Goal: Task Accomplishment & Management: Complete application form

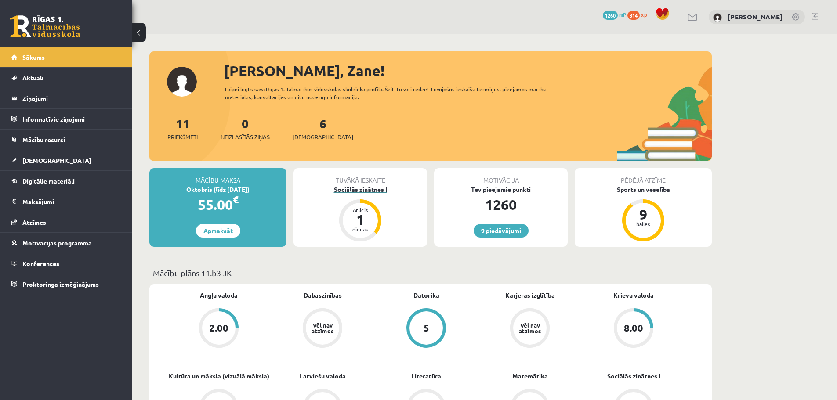
click at [382, 188] on div "Sociālās zinātnes I" at bounding box center [359, 189] width 133 height 9
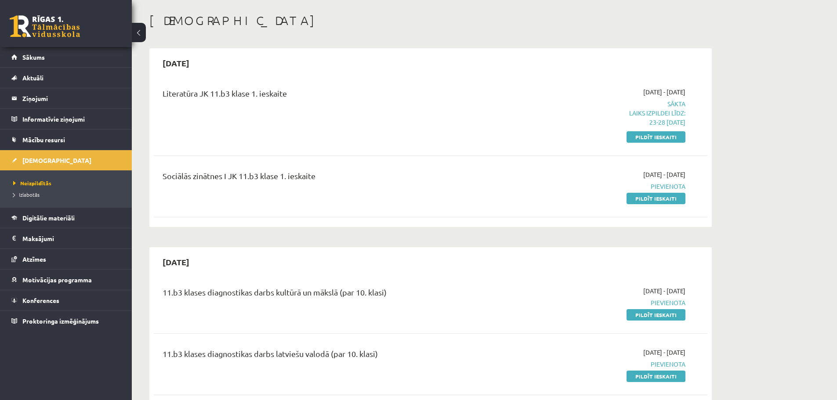
scroll to position [44, 0]
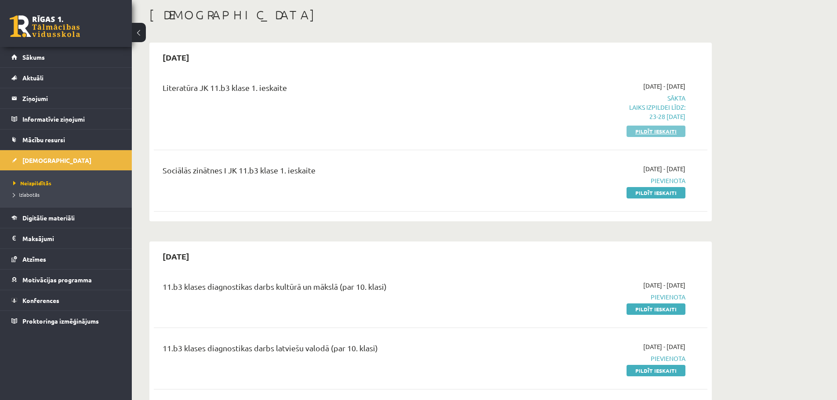
click at [664, 130] on link "Pildīt ieskaiti" at bounding box center [655, 131] width 59 height 11
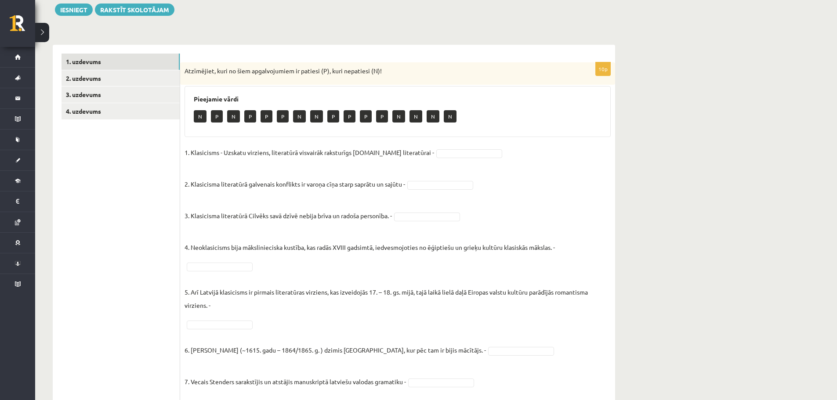
scroll to position [102, 0]
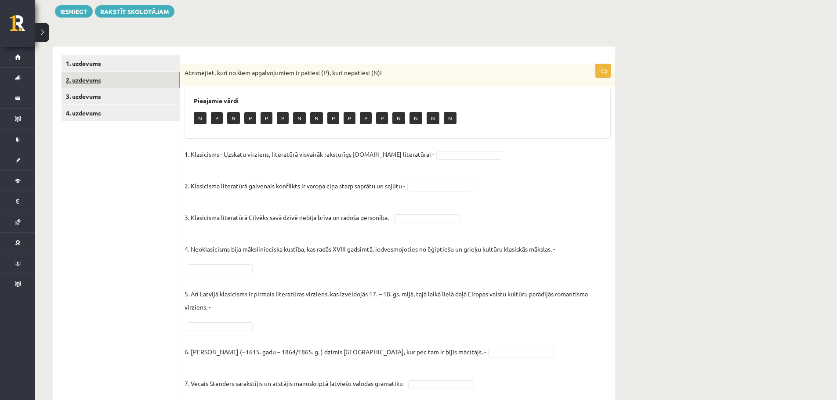
click at [140, 82] on link "2. uzdevums" at bounding box center [120, 80] width 118 height 16
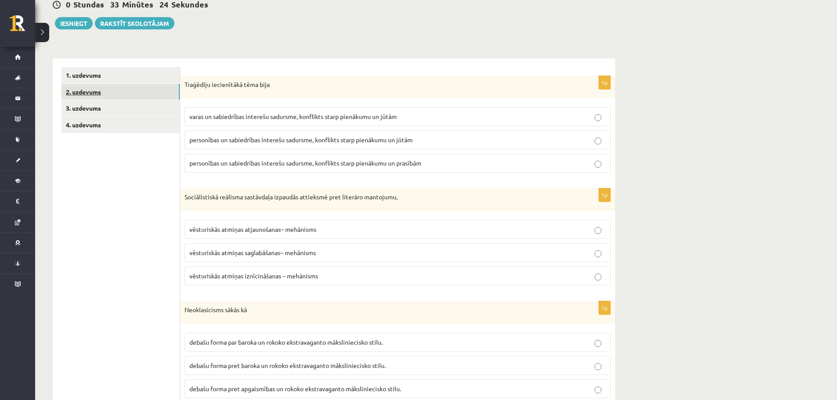
scroll to position [88, 0]
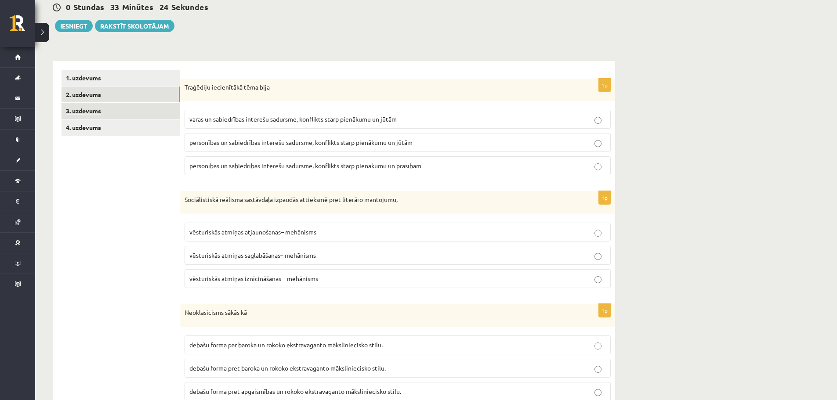
click at [103, 115] on link "3. uzdevums" at bounding box center [120, 111] width 118 height 16
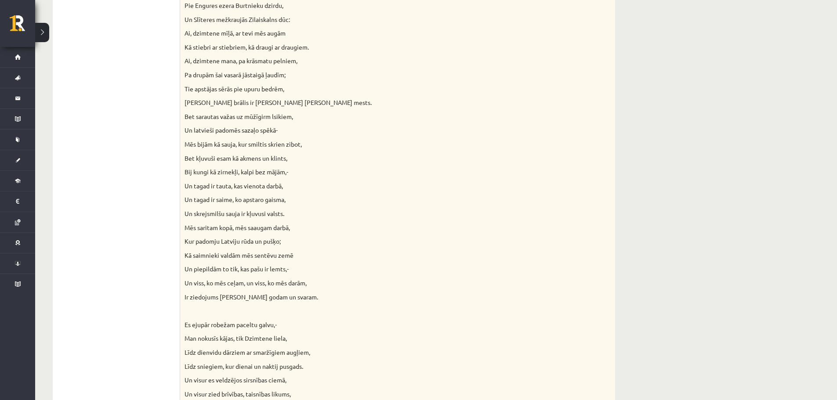
scroll to position [0, 0]
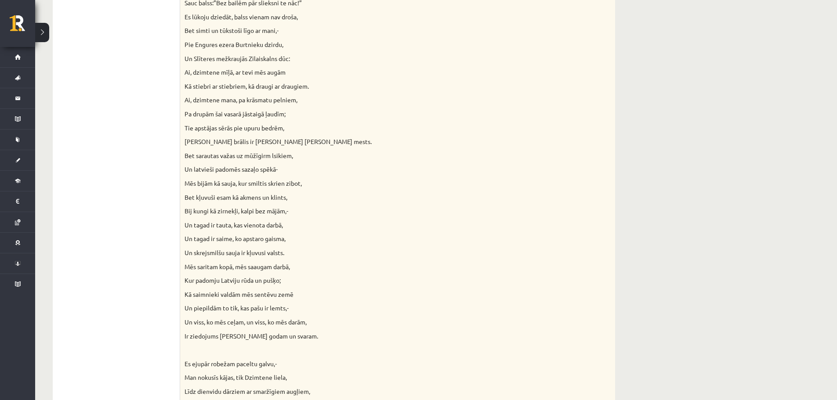
drag, startPoint x: 752, startPoint y: 174, endPoint x: 694, endPoint y: 88, distance: 103.4
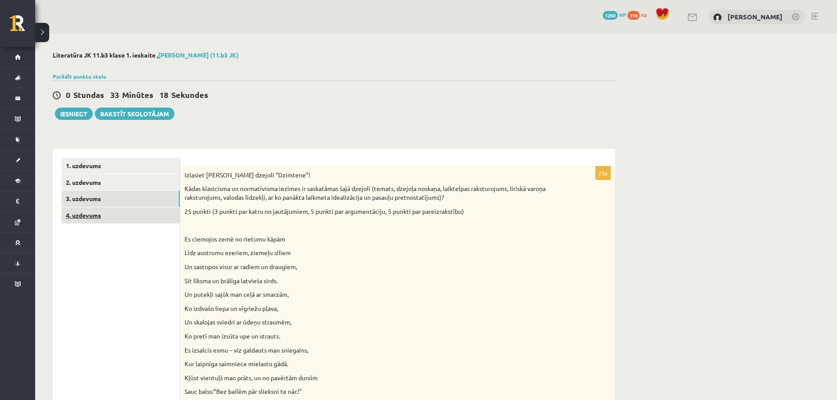
click at [135, 212] on link "4. uzdevums" at bounding box center [120, 215] width 118 height 16
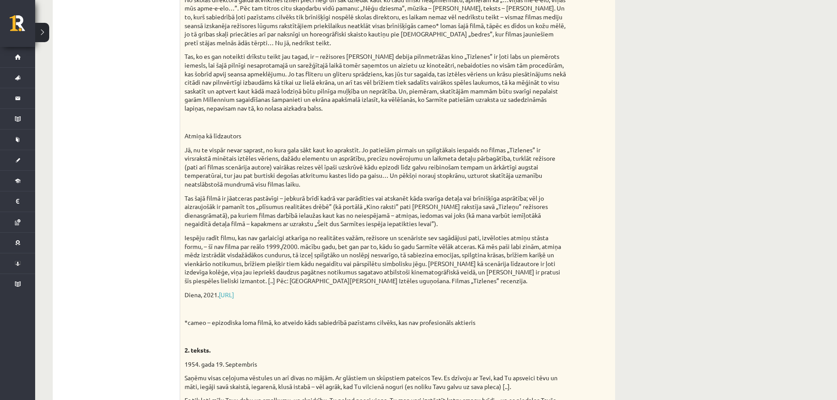
scroll to position [333, 0]
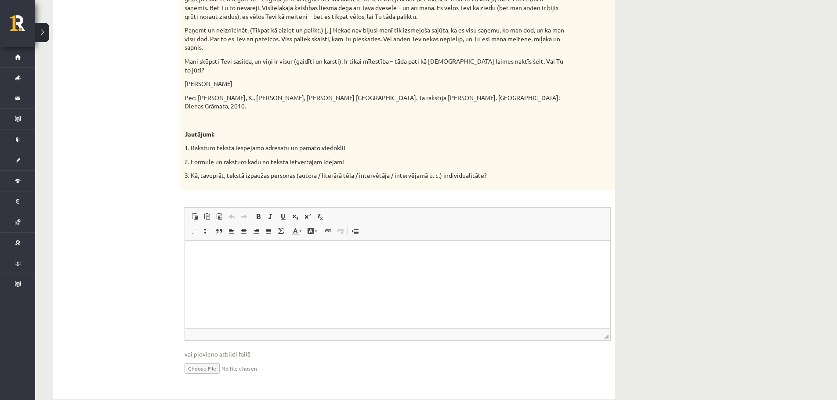
drag, startPoint x: 577, startPoint y: 157, endPoint x: 581, endPoint y: 342, distance: 184.9
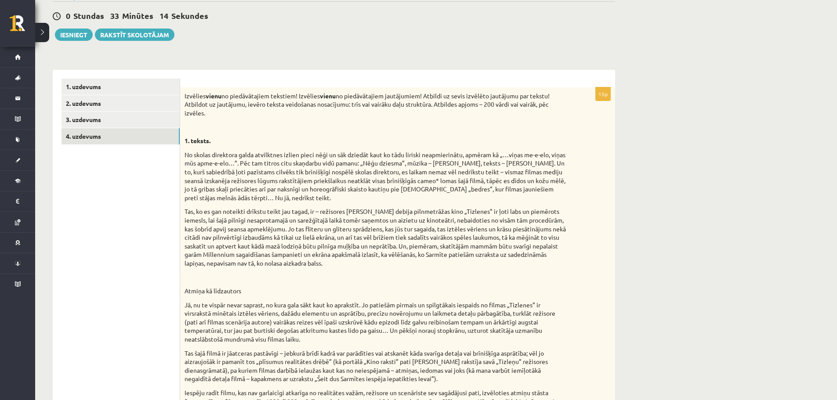
scroll to position [76, 0]
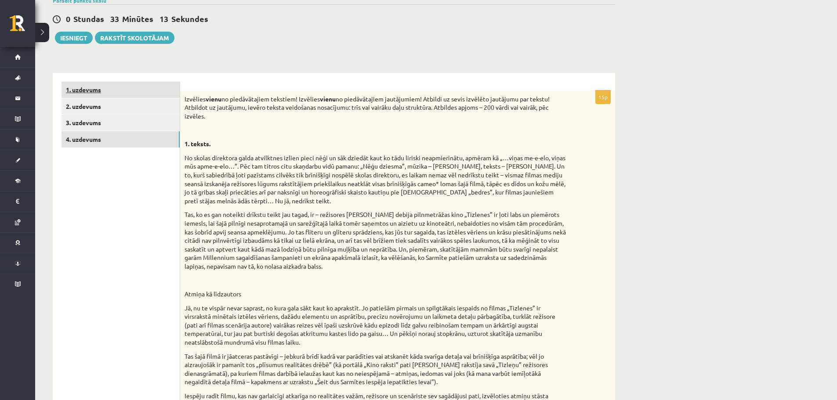
click at [145, 87] on link "1. uzdevums" at bounding box center [120, 90] width 118 height 16
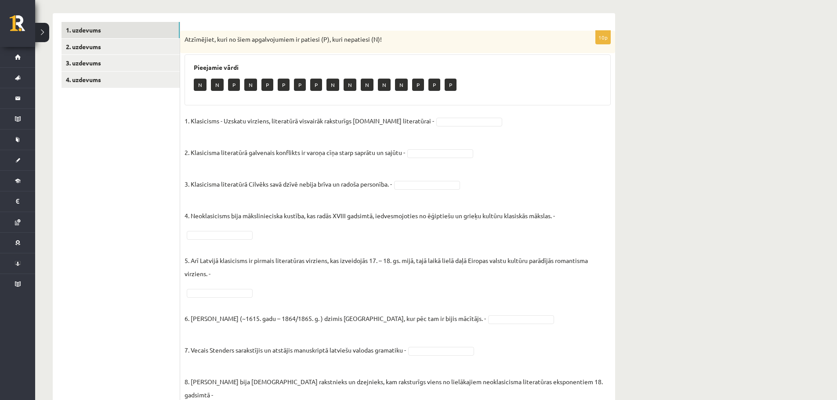
scroll to position [149, 0]
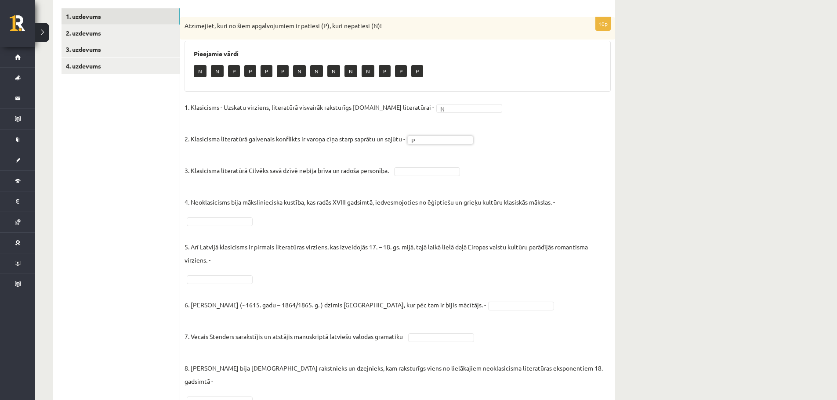
click at [451, 166] on fieldset "1. Klasicisms - Uzskatu virziens, literatūrā visvairāk raksturīgs 14.gs literat…" at bounding box center [397, 285] width 426 height 369
click at [448, 177] on fieldset "1. Klasicisms - Uzskatu virziens, literatūrā visvairāk raksturīgs 14.gs literat…" at bounding box center [397, 285] width 426 height 369
click at [236, 216] on fieldset "1. Klasicisms - Uzskatu virziens, literatūrā visvairāk raksturīgs 14.gs literat…" at bounding box center [397, 285] width 426 height 369
click at [224, 274] on fieldset "1. Klasicisms - Uzskatu virziens, literatūrā visvairāk raksturīgs 14.gs literat…" at bounding box center [397, 285] width 426 height 369
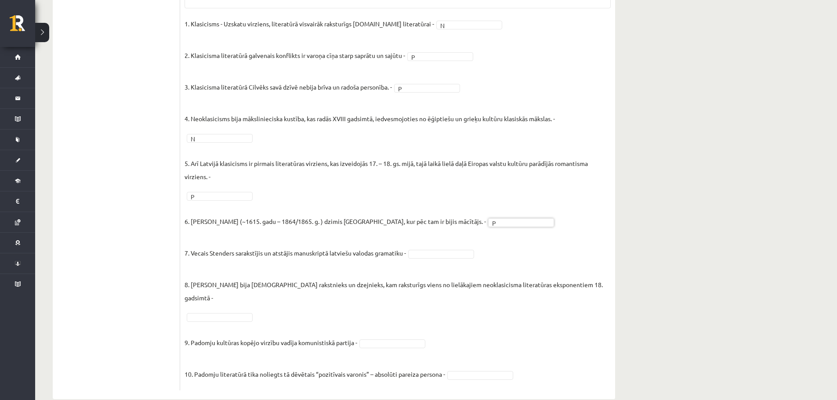
scroll to position [237, 0]
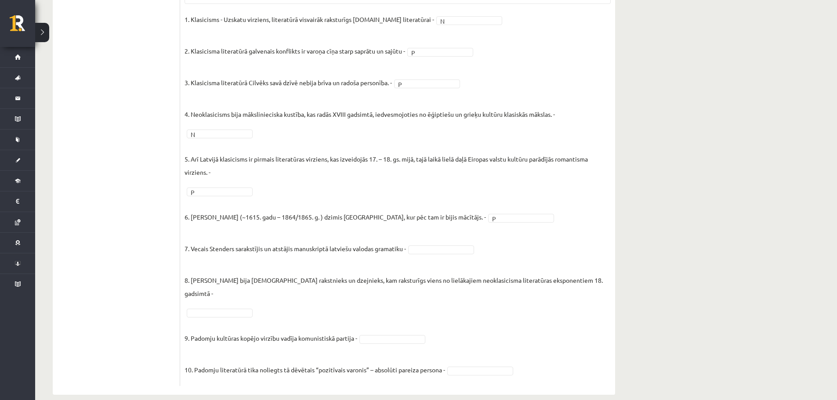
click at [470, 254] on fieldset "1. Klasicisms - Uzskatu virziens, literatūrā visvairāk raksturīgs 14.gs literat…" at bounding box center [397, 197] width 426 height 369
click at [377, 335] on fieldset "1. Klasicisms - Uzskatu virziens, literatūrā visvairāk raksturīgs 14.gs literat…" at bounding box center [397, 197] width 426 height 369
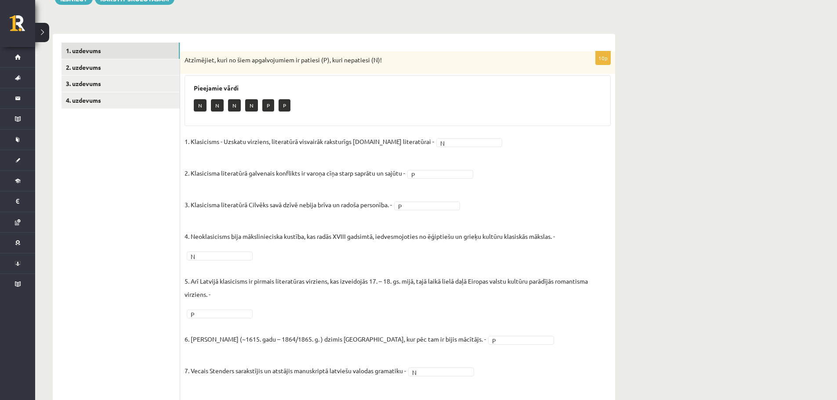
scroll to position [61, 0]
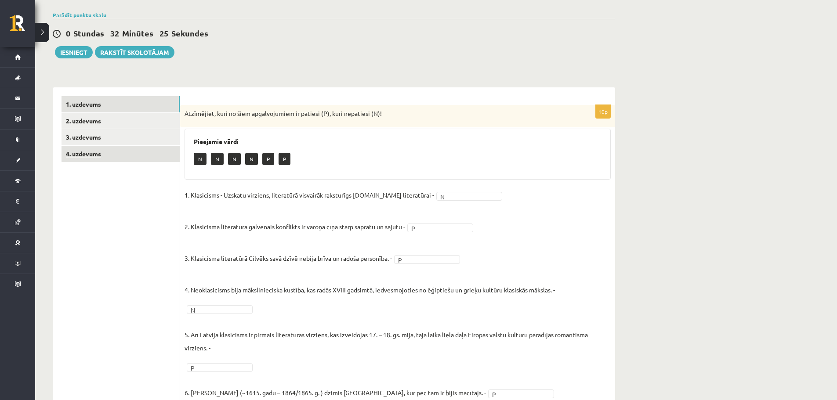
click at [118, 154] on link "4. uzdevums" at bounding box center [120, 154] width 118 height 16
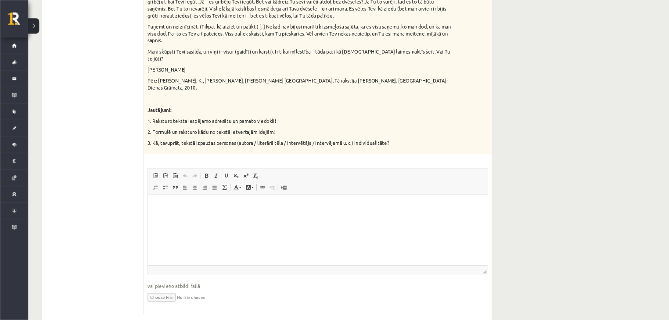
scroll to position [808, 0]
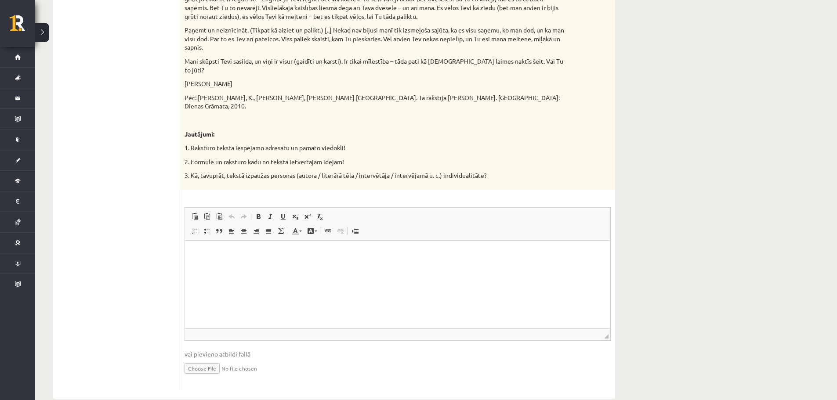
click at [262, 255] on p "Rich Text Editor, wiswyg-editor-user-answer-47434016361300" at bounding box center [397, 253] width 407 height 9
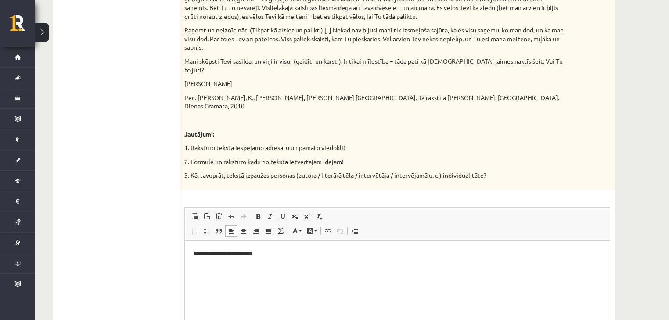
drag, startPoint x: 820, startPoint y: 8, endPoint x: 481, endPoint y: 146, distance: 366.2
click at [481, 158] on p "2. Formulē un raksturo kādu no tekstā ietvertajām idejām!" at bounding box center [375, 162] width 382 height 9
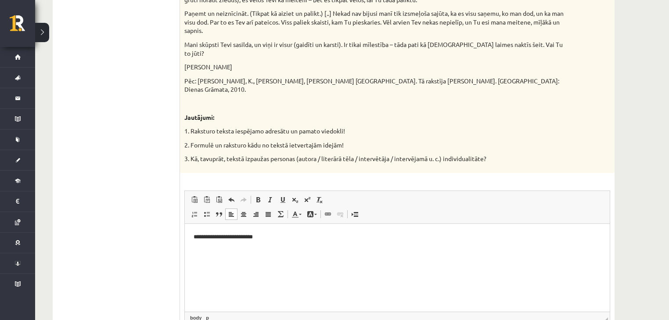
scroll to position [866, 0]
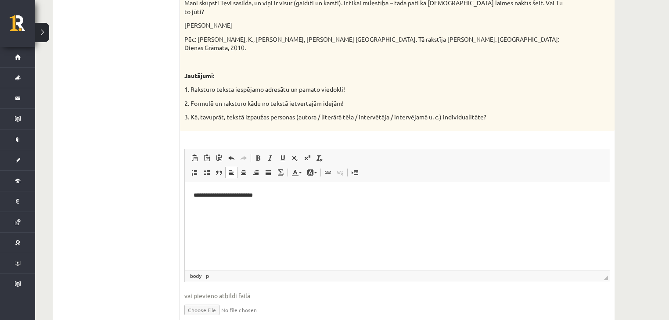
click at [364, 199] on p "**********" at bounding box center [398, 195] width 408 height 9
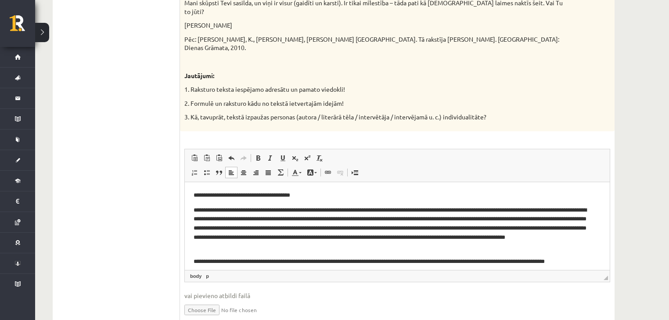
scroll to position [4, 0]
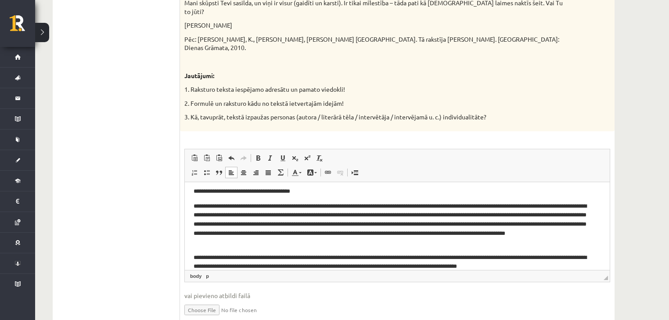
click at [584, 264] on p "**********" at bounding box center [395, 262] width 403 height 18
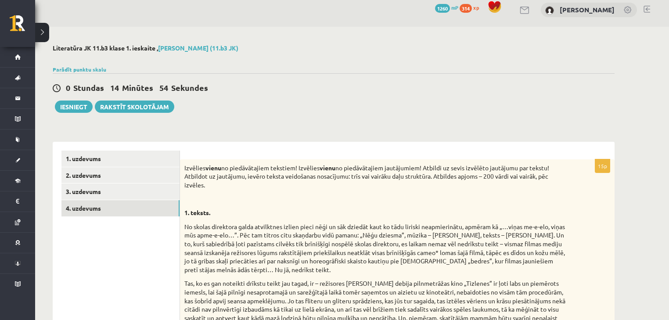
scroll to position [0, 0]
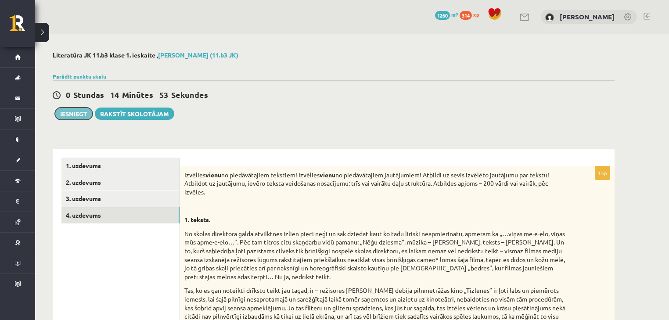
click at [72, 116] on button "Iesniegt" at bounding box center [74, 114] width 38 height 12
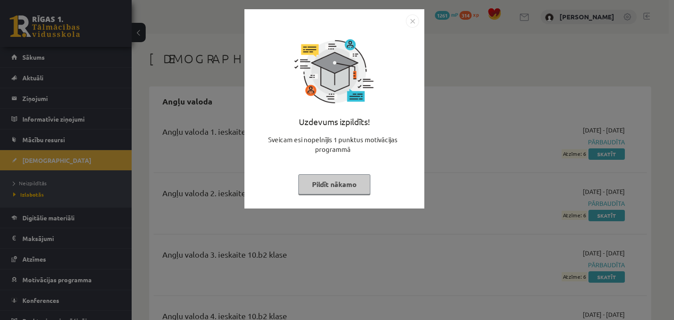
click at [342, 184] on button "Pildīt nākamo" at bounding box center [335, 184] width 72 height 20
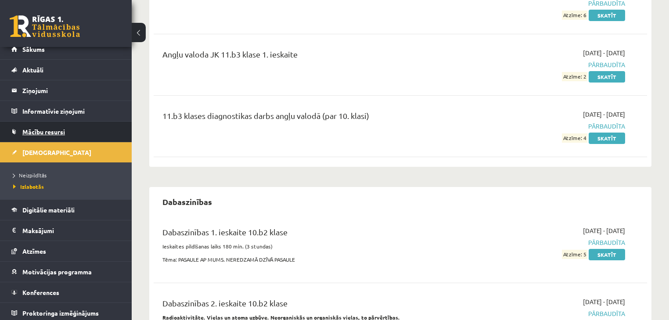
scroll to position [10, 0]
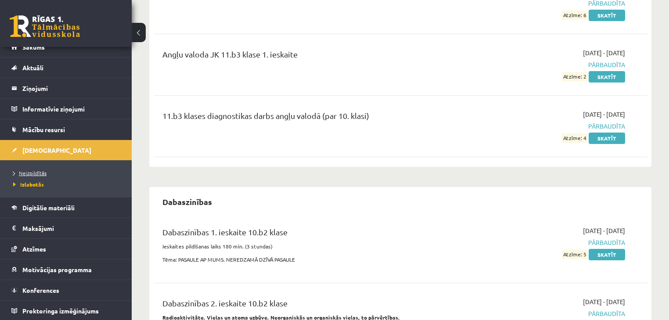
click at [36, 176] on link "Neizpildītās" at bounding box center [68, 173] width 110 height 8
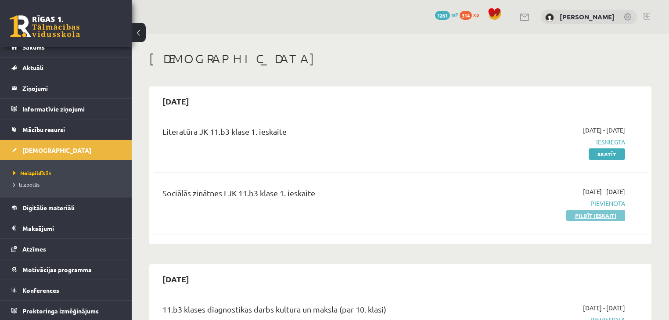
click at [577, 215] on link "Pildīt ieskaiti" at bounding box center [595, 215] width 59 height 11
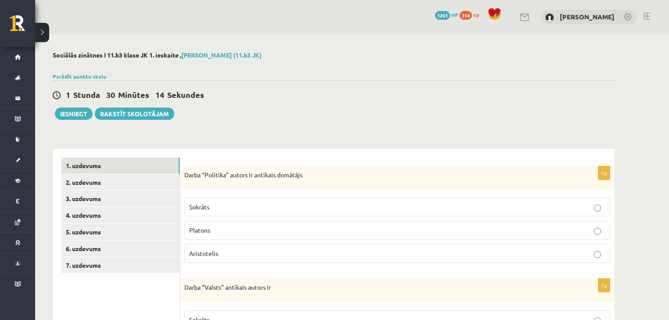
drag, startPoint x: 191, startPoint y: 87, endPoint x: 180, endPoint y: -21, distance: 108.9
click at [123, 180] on link "2. uzdevums" at bounding box center [120, 182] width 118 height 16
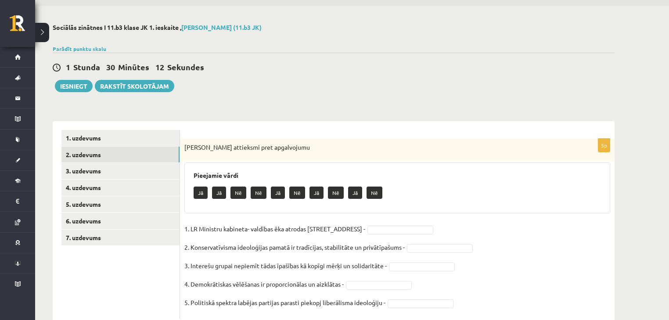
scroll to position [53, 0]
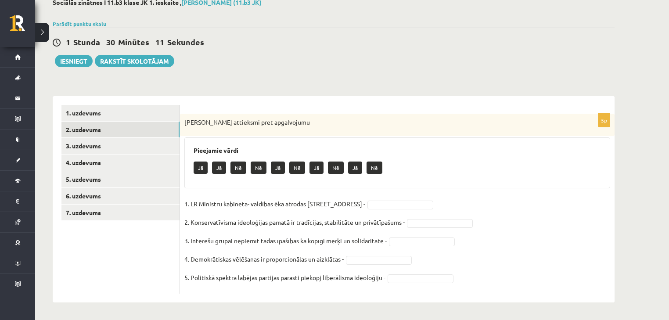
drag, startPoint x: 228, startPoint y: 95, endPoint x: 228, endPoint y: 194, distance: 98.8
click at [96, 139] on link "3. uzdevums" at bounding box center [120, 146] width 118 height 16
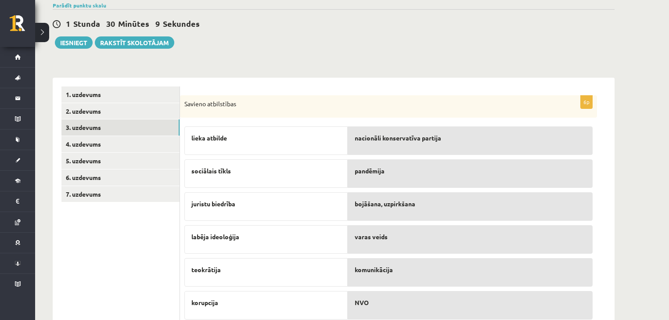
scroll to position [101, 0]
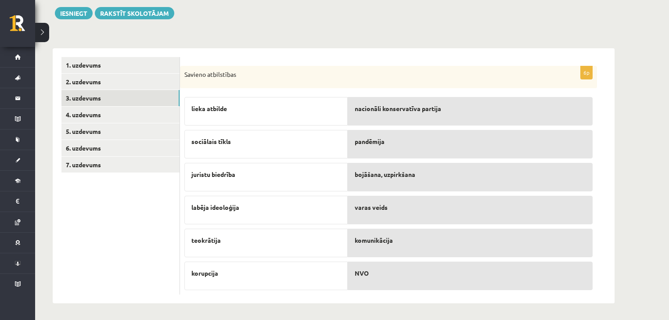
drag, startPoint x: 236, startPoint y: 38, endPoint x: 233, endPoint y: 159, distance: 121.7
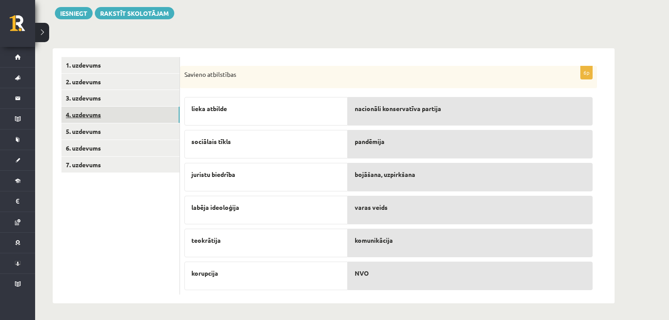
click at [91, 111] on link "4. uzdevums" at bounding box center [120, 115] width 118 height 16
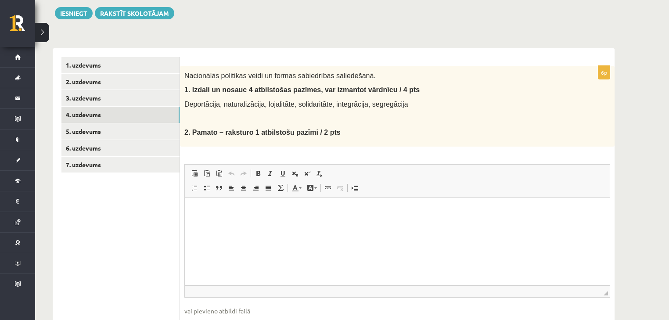
scroll to position [0, 0]
click at [146, 133] on link "5. uzdevums" at bounding box center [120, 131] width 118 height 16
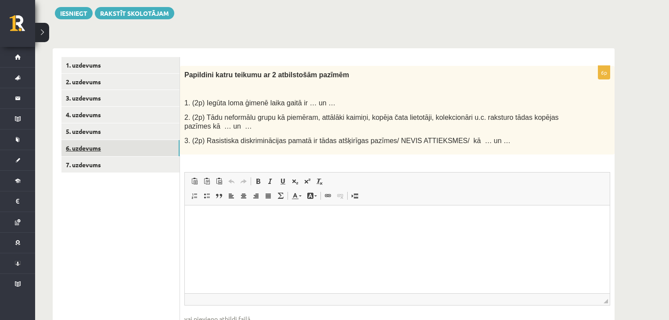
click at [119, 151] on link "6. uzdevums" at bounding box center [120, 148] width 118 height 16
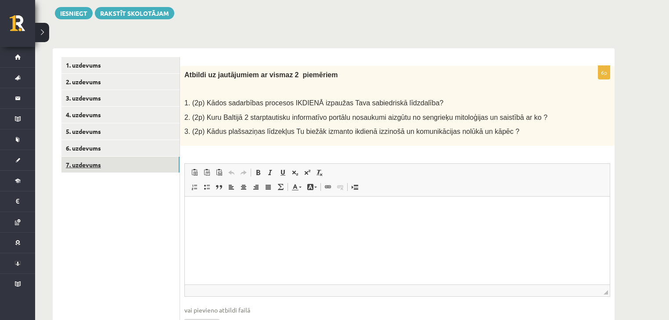
click at [120, 163] on link "7. uzdevums" at bounding box center [120, 165] width 118 height 16
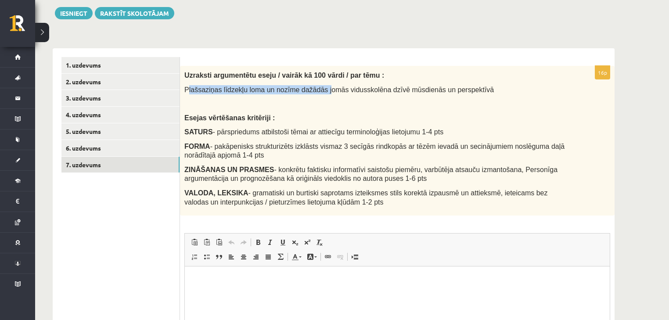
drag, startPoint x: 186, startPoint y: 89, endPoint x: 315, endPoint y: 90, distance: 129.1
click at [315, 90] on span "Plašsaziņas līdzekļu loma un nozīme dažādās jomās vidusskolēna dzīvē mūsdienās …" at bounding box center [339, 89] width 310 height 7
click at [314, 100] on p at bounding box center [375, 104] width 382 height 9
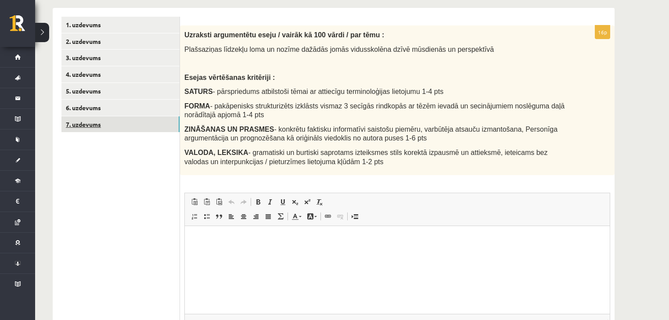
scroll to position [105, 0]
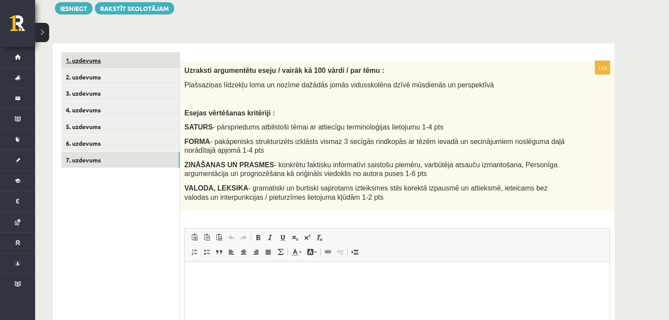
click at [109, 62] on link "1. uzdevums" at bounding box center [120, 60] width 118 height 16
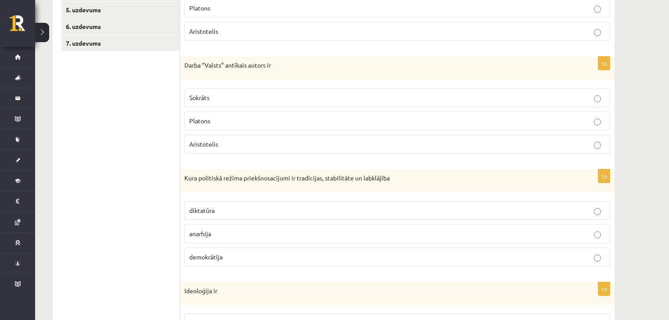
scroll to position [0, 0]
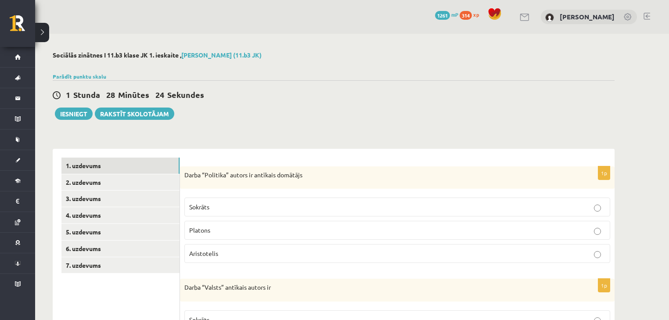
drag, startPoint x: 490, startPoint y: 145, endPoint x: 495, endPoint y: -21, distance: 166.1
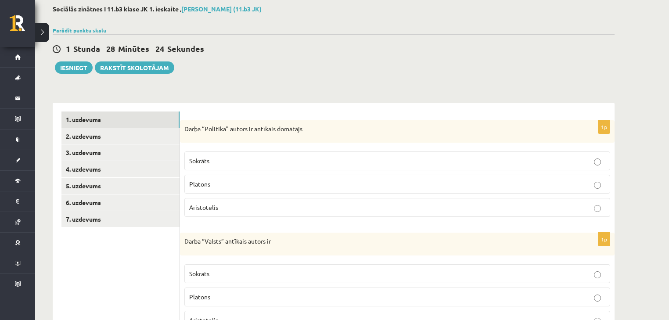
scroll to position [47, 0]
click at [216, 204] on span "Aristotelis" at bounding box center [203, 207] width 29 height 8
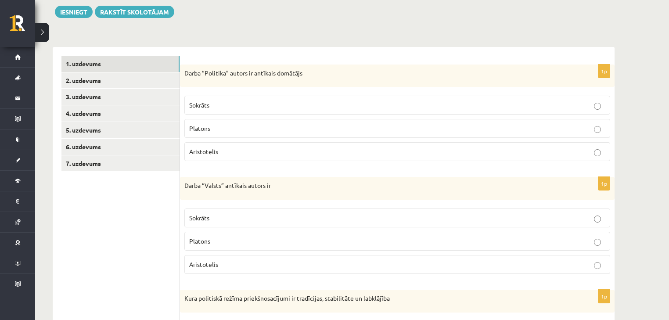
scroll to position [105, 0]
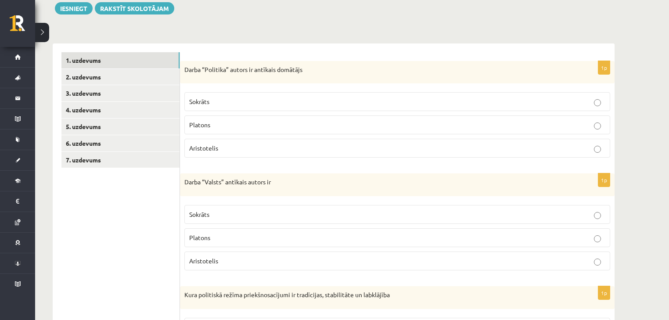
click at [246, 236] on p "Platons" at bounding box center [397, 237] width 416 height 9
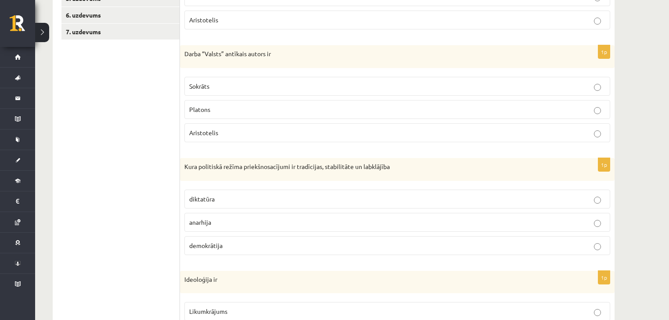
scroll to position [257, 0]
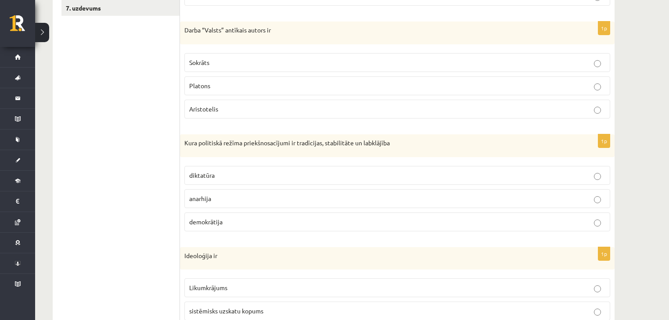
click at [226, 221] on p "demokrātija" at bounding box center [397, 221] width 416 height 9
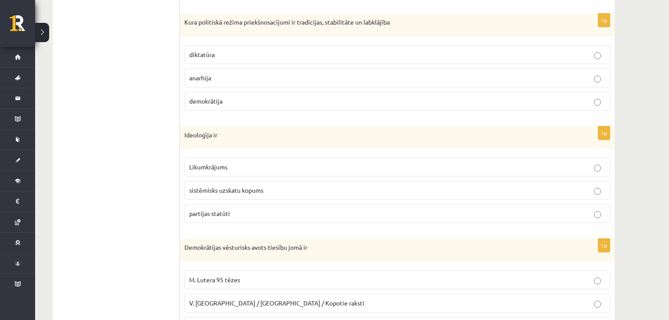
scroll to position [422, 0]
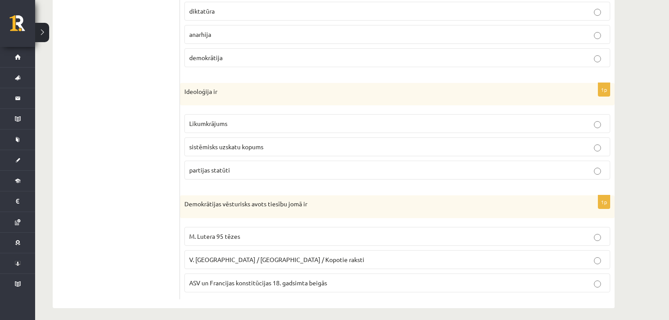
click at [260, 145] on span "sistēmisks uzskatu kopums" at bounding box center [226, 147] width 74 height 8
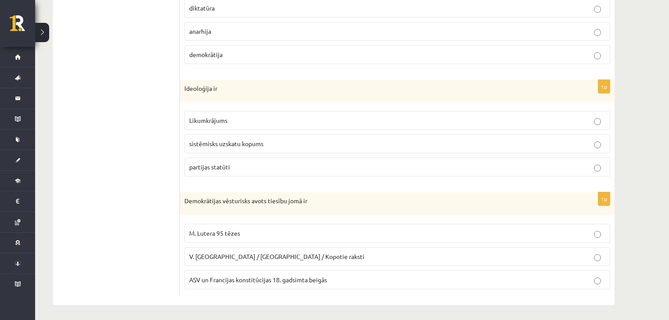
scroll to position [425, 0]
click at [247, 275] on span "ASV un Francijas konstitūcijas 18. gadsimta beigās" at bounding box center [258, 279] width 138 height 8
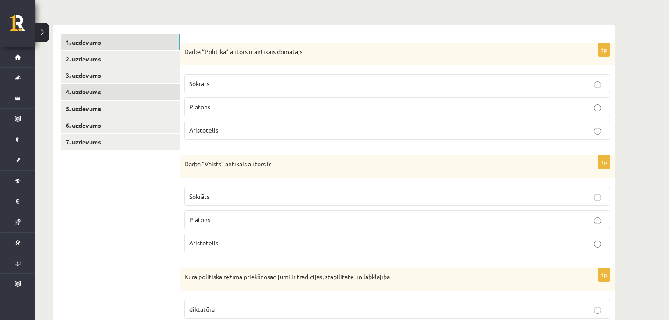
drag, startPoint x: 153, startPoint y: 179, endPoint x: 157, endPoint y: 95, distance: 84.4
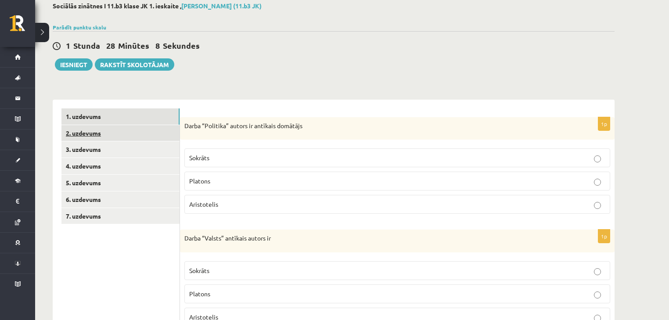
click at [126, 132] on link "2. uzdevums" at bounding box center [120, 133] width 118 height 16
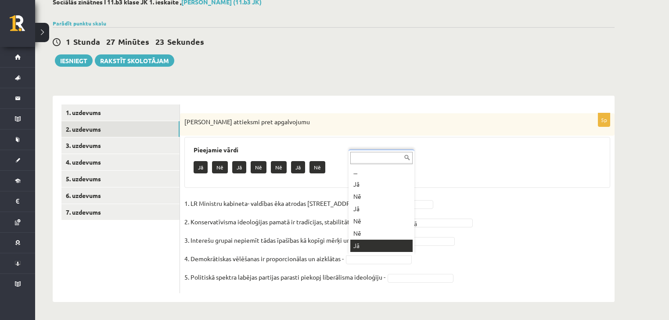
scroll to position [11, 0]
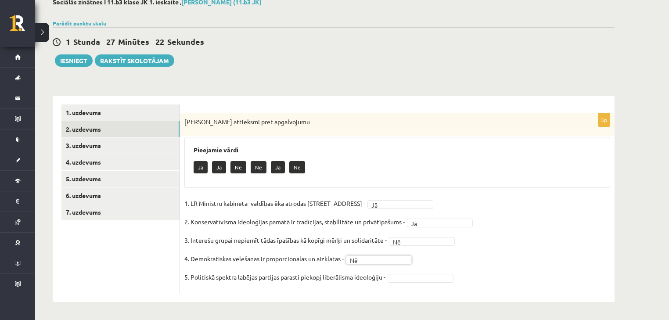
click at [426, 283] on fieldset "1. LR Ministru kabineta- valdības ēka atrodas Rīgā, Jēkaba ielā 11 - Jā ** 2. K…" at bounding box center [397, 243] width 426 height 92
click at [410, 272] on fieldset "1. LR Ministru kabineta- valdības ēka atrodas Rīgā, Jēkaba ielā 11 - Jā ** 2. K…" at bounding box center [397, 243] width 426 height 92
click at [158, 146] on link "3. uzdevums" at bounding box center [120, 145] width 118 height 16
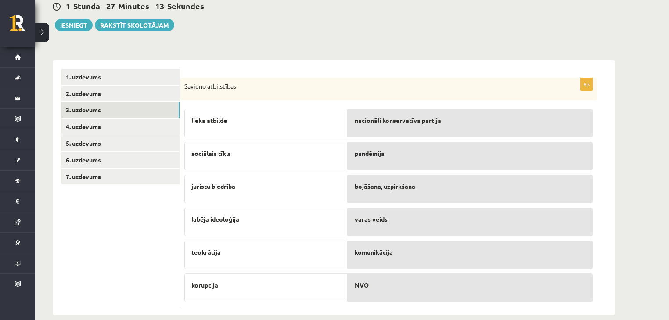
scroll to position [101, 0]
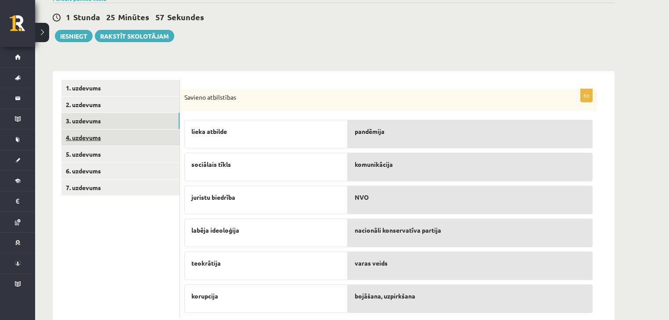
click at [113, 141] on link "4. uzdevums" at bounding box center [120, 138] width 118 height 16
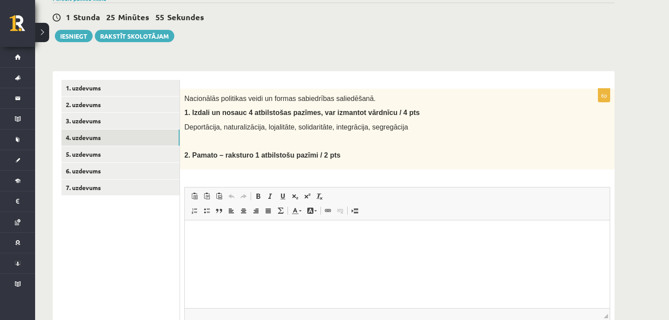
scroll to position [0, 0]
click at [158, 251] on ul "1. uzdevums 2. uzdevums 3. uzdevums 4. uzdevums 5. uzdevums 6. uzdevums 7. uzde…" at bounding box center [120, 225] width 119 height 290
click at [257, 239] on html at bounding box center [397, 233] width 425 height 27
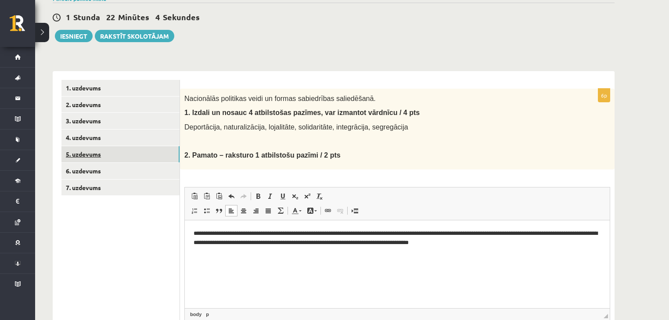
click at [90, 156] on link "5. uzdevums" at bounding box center [120, 154] width 118 height 16
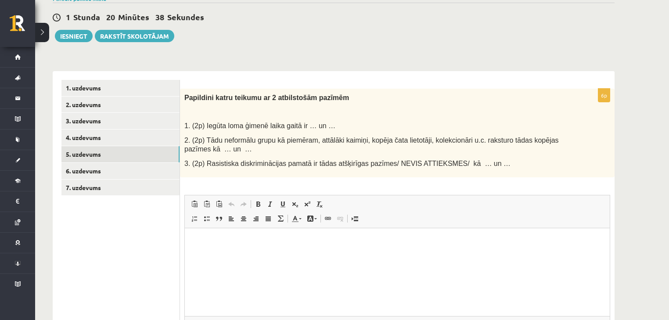
click at [220, 236] on html at bounding box center [397, 241] width 425 height 27
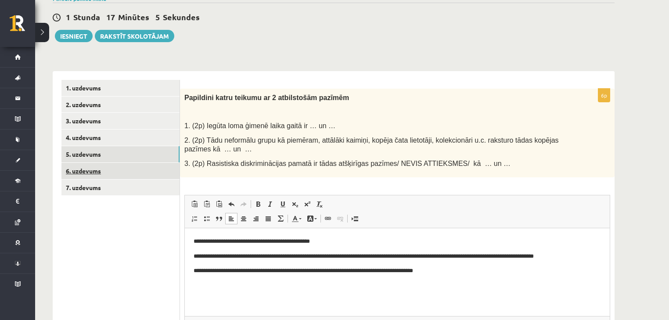
click at [82, 170] on link "6. uzdevums" at bounding box center [120, 171] width 118 height 16
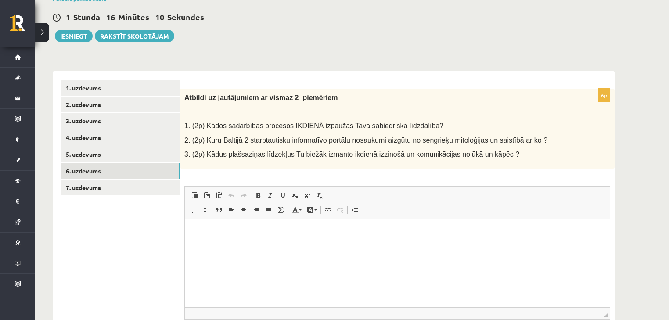
click at [206, 230] on p "Rich Text Editor, wiswyg-editor-user-answer-47433952659900" at bounding box center [397, 232] width 407 height 9
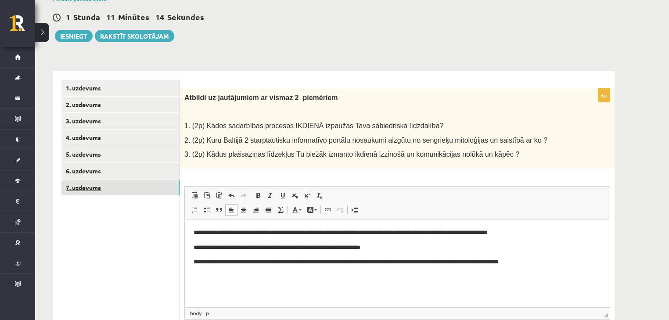
click at [124, 180] on link "7. uzdevums" at bounding box center [120, 188] width 118 height 16
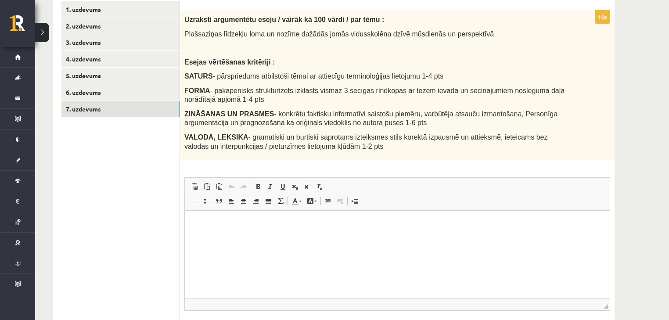
scroll to position [160, 0]
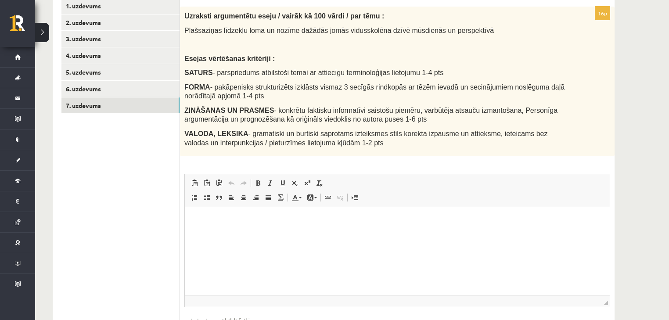
click at [194, 214] on html at bounding box center [397, 220] width 425 height 27
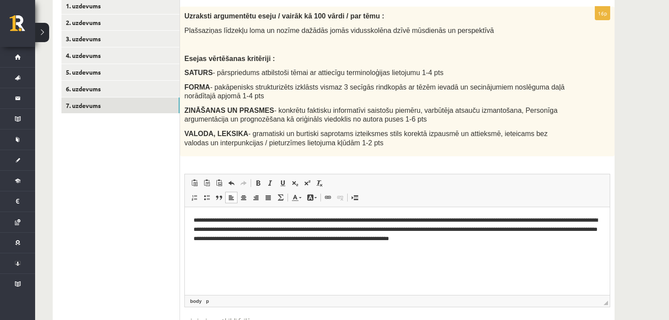
click at [480, 238] on p "**********" at bounding box center [398, 229] width 408 height 27
click at [504, 237] on p "**********" at bounding box center [398, 229] width 408 height 27
click at [540, 238] on p "**********" at bounding box center [398, 229] width 408 height 27
click at [524, 245] on html "**********" at bounding box center [397, 229] width 425 height 45
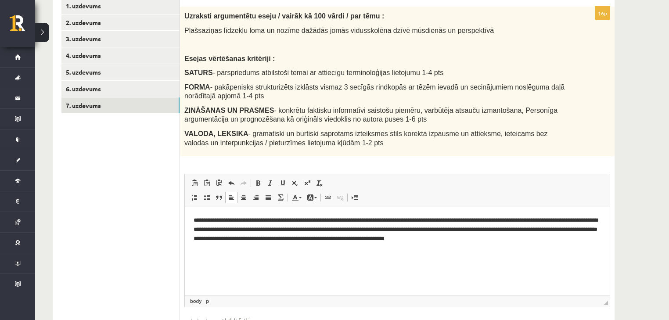
click at [545, 235] on p "**********" at bounding box center [398, 229] width 408 height 27
click at [220, 249] on p "**********" at bounding box center [398, 234] width 408 height 36
click at [248, 250] on p "**********" at bounding box center [398, 234] width 408 height 36
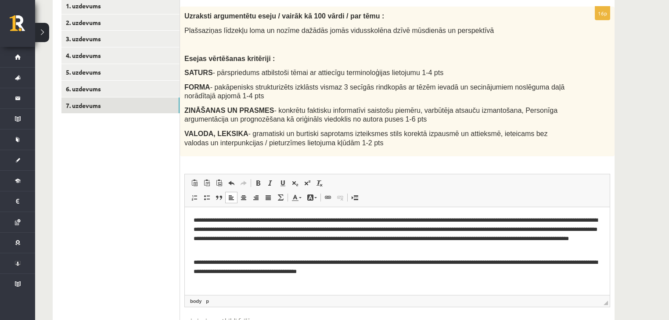
click at [202, 270] on p "**********" at bounding box center [398, 267] width 408 height 18
click at [394, 278] on html "**********" at bounding box center [397, 246] width 425 height 78
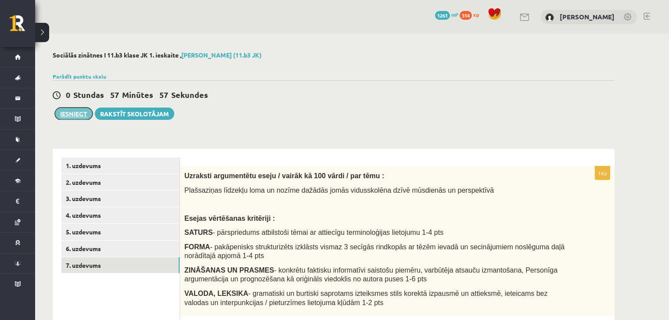
click at [86, 116] on button "Iesniegt" at bounding box center [74, 114] width 38 height 12
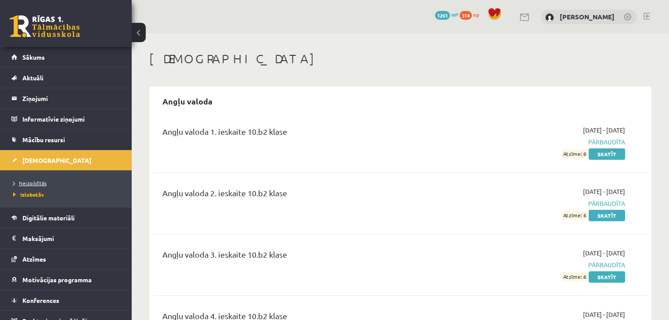
click at [37, 182] on span "Neizpildītās" at bounding box center [29, 183] width 33 height 7
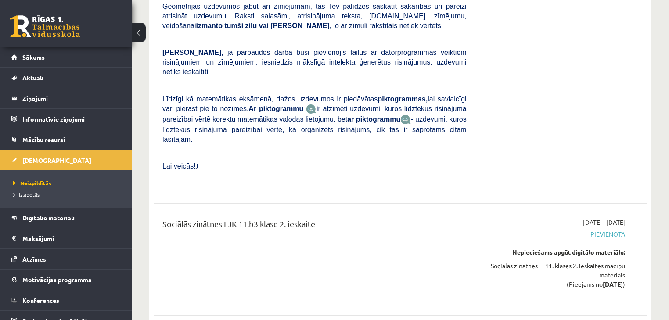
scroll to position [1955, 0]
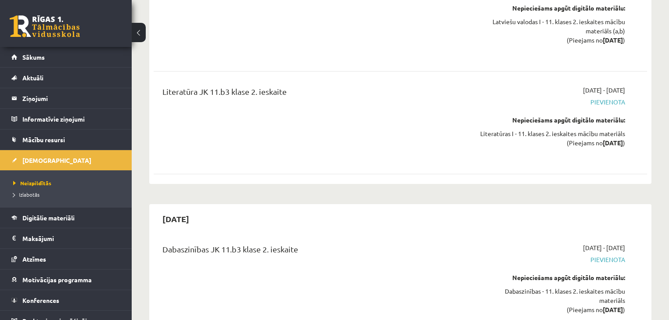
drag, startPoint x: 379, startPoint y: 255, endPoint x: 393, endPoint y: 293, distance: 41.1
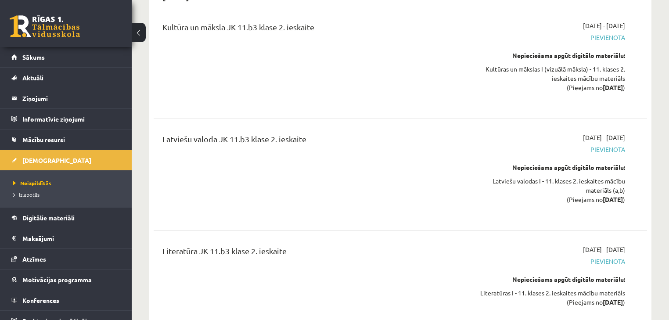
scroll to position [2311, 0]
